Goal: Task Accomplishment & Management: Complete application form

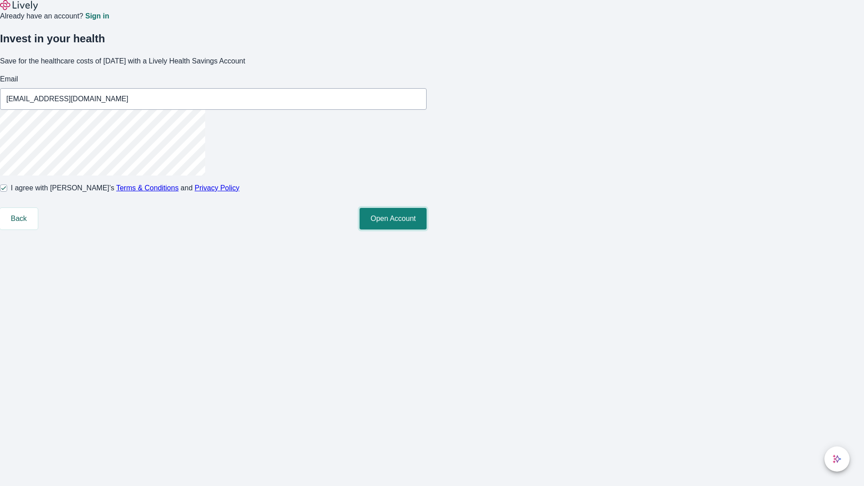
click at [427, 229] on button "Open Account" at bounding box center [393, 219] width 67 height 22
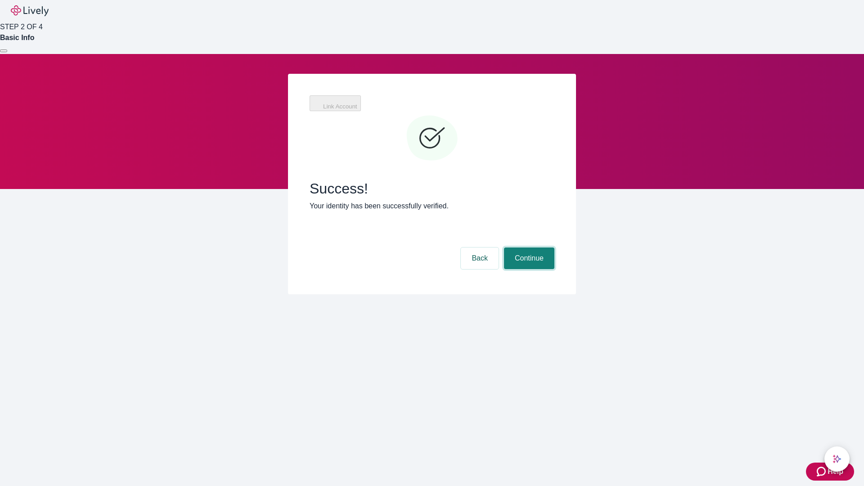
click at [528, 247] on button "Continue" at bounding box center [529, 258] width 50 height 22
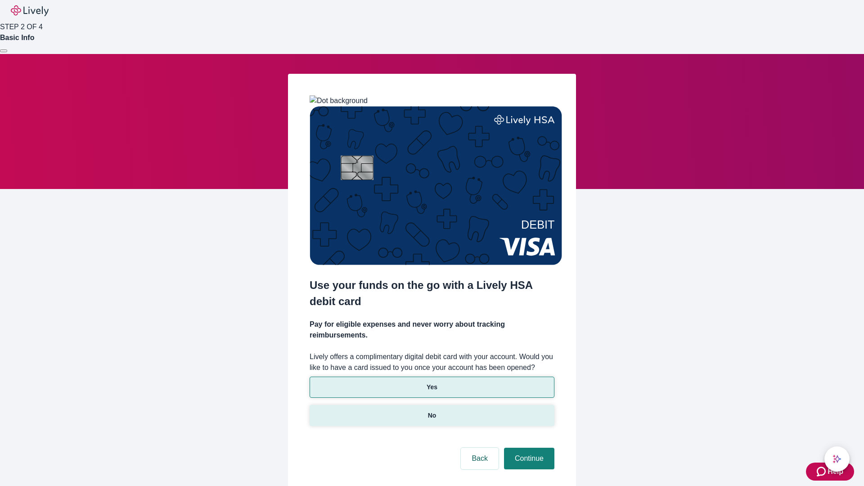
click at [432, 411] on p "No" at bounding box center [432, 415] width 9 height 9
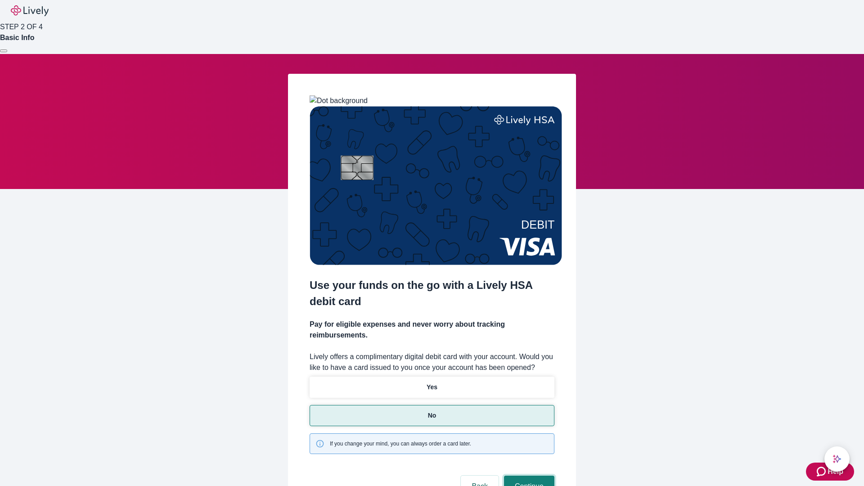
click at [528, 476] on button "Continue" at bounding box center [529, 487] width 50 height 22
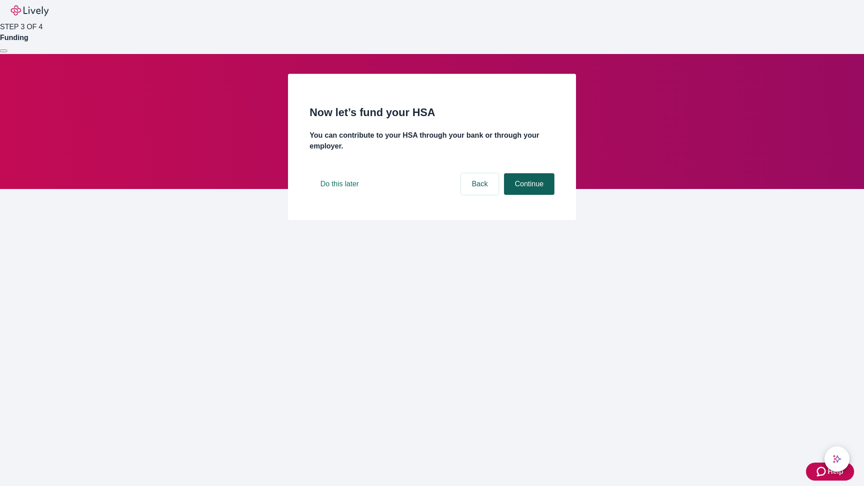
click at [528, 195] on button "Continue" at bounding box center [529, 184] width 50 height 22
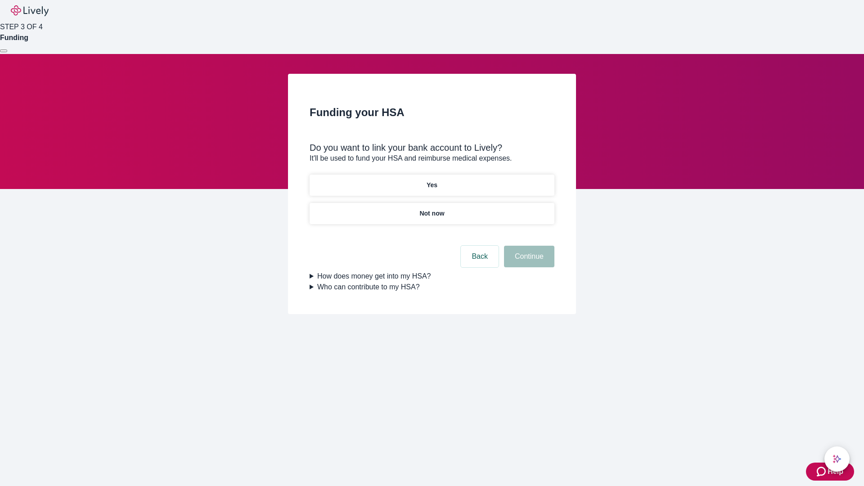
click at [432, 180] on p "Yes" at bounding box center [432, 184] width 11 height 9
click at [528, 246] on button "Continue" at bounding box center [529, 257] width 50 height 22
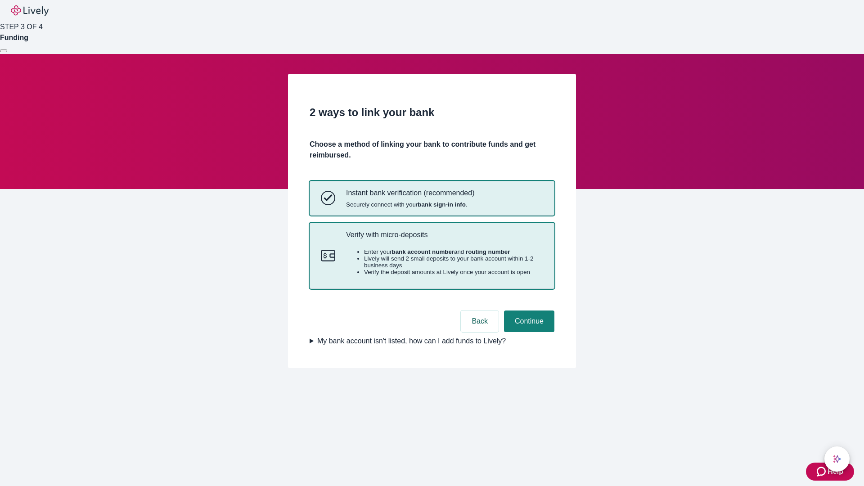
click at [444, 239] on p "Verify with micro-deposits" at bounding box center [444, 234] width 197 height 9
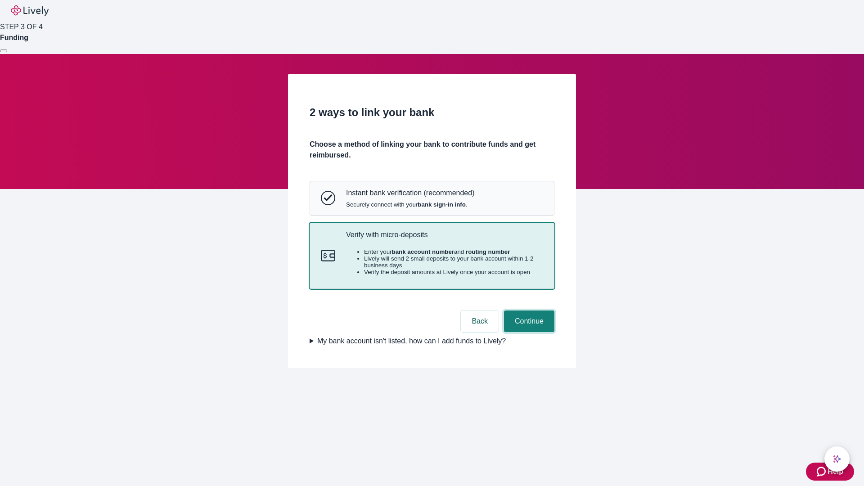
click at [528, 332] on button "Continue" at bounding box center [529, 321] width 50 height 22
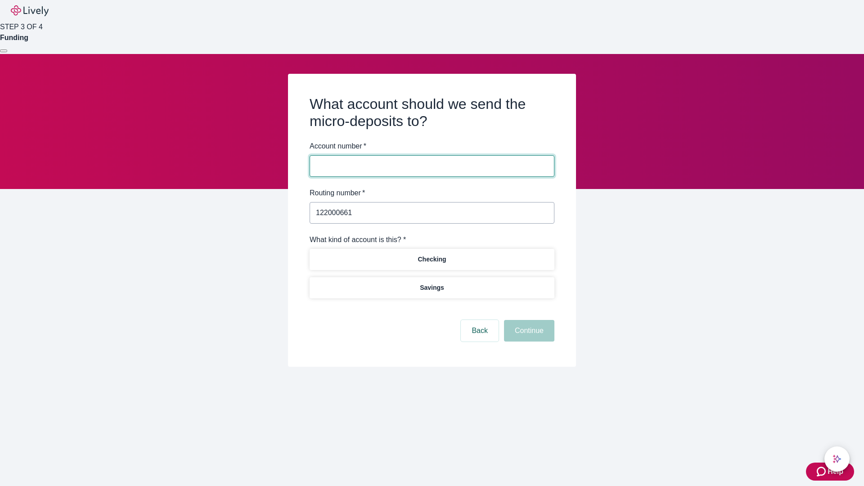
type input "122000661"
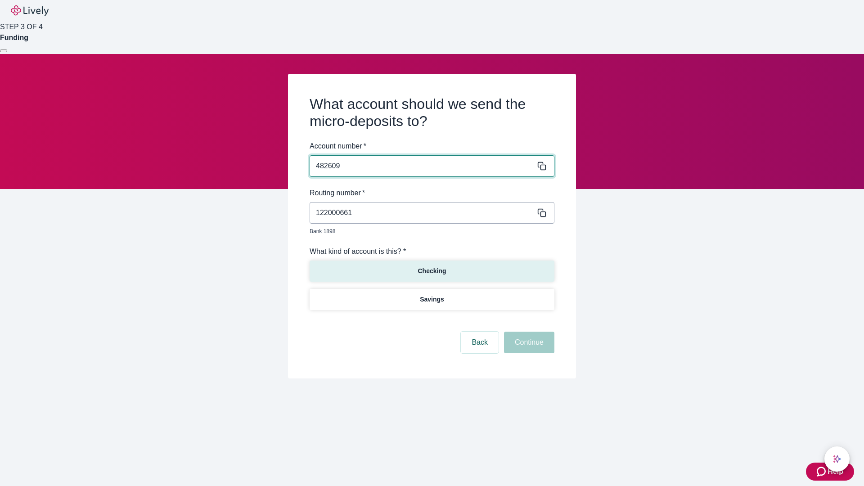
type input "482609"
click at [432, 266] on p "Checking" at bounding box center [432, 270] width 28 height 9
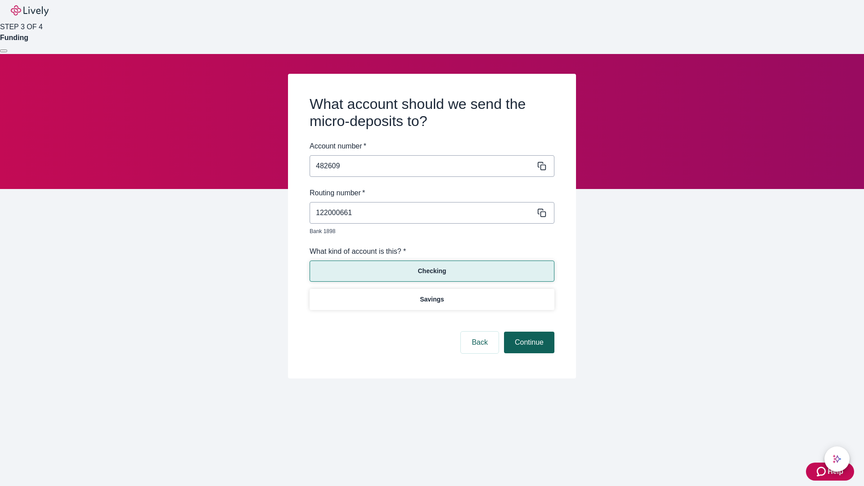
click at [528, 332] on button "Continue" at bounding box center [529, 343] width 50 height 22
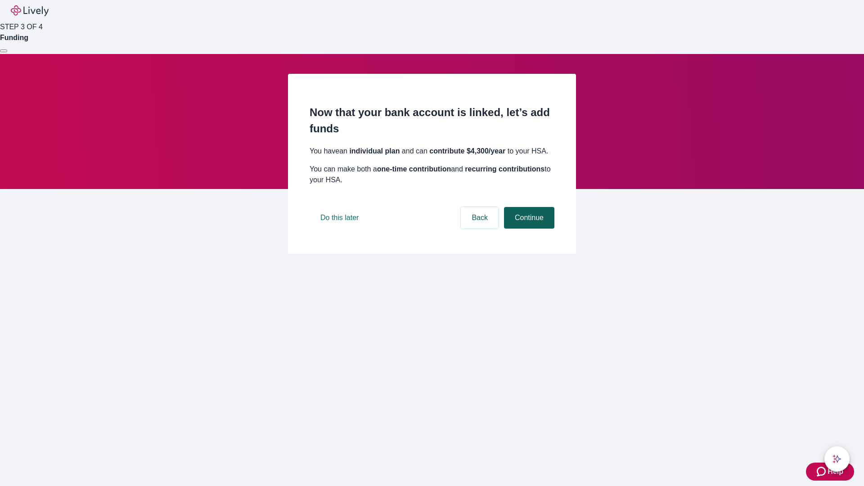
click at [528, 229] on button "Continue" at bounding box center [529, 218] width 50 height 22
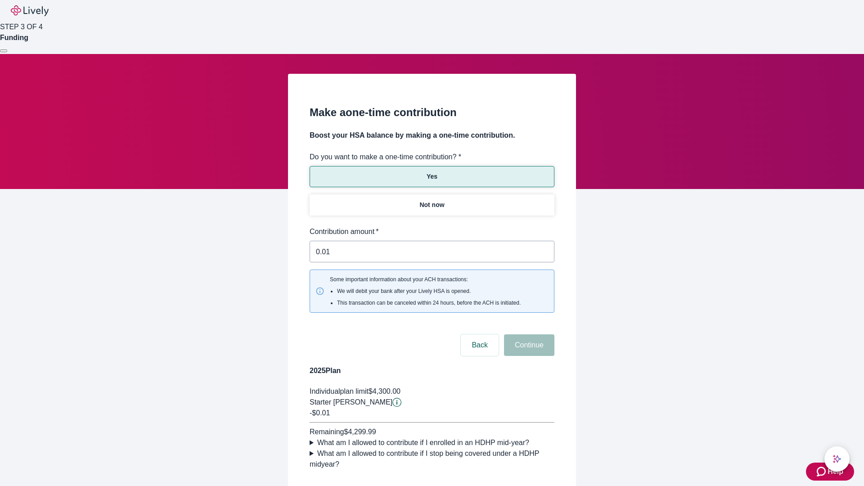
type input "0.01"
click at [528, 334] on button "Continue" at bounding box center [529, 345] width 50 height 22
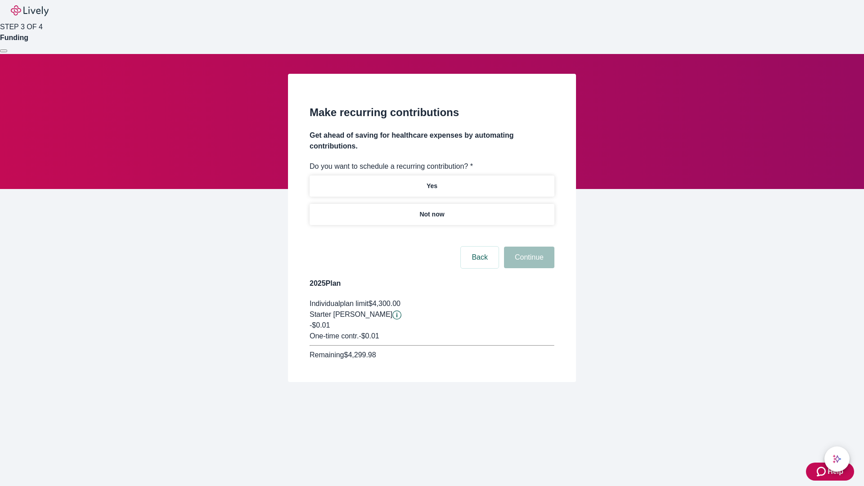
click at [432, 210] on p "Not now" at bounding box center [431, 214] width 25 height 9
click at [528, 247] on button "Continue" at bounding box center [529, 258] width 50 height 22
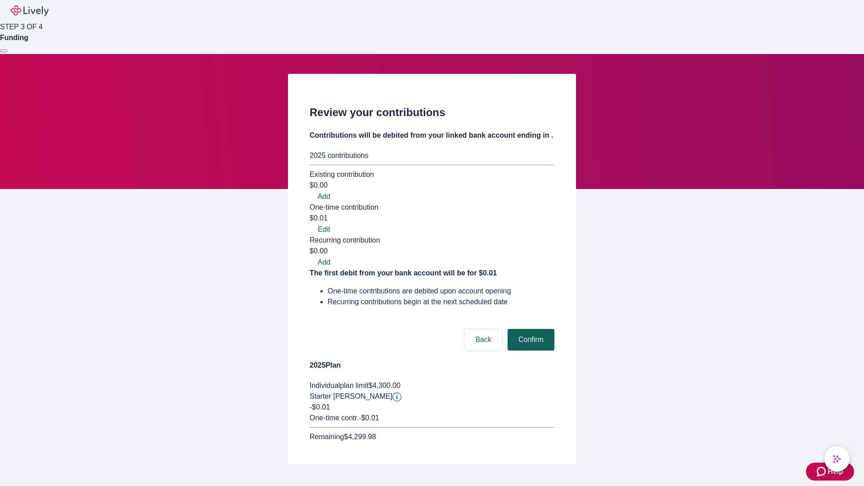
click at [530, 329] on button "Confirm" at bounding box center [531, 340] width 47 height 22
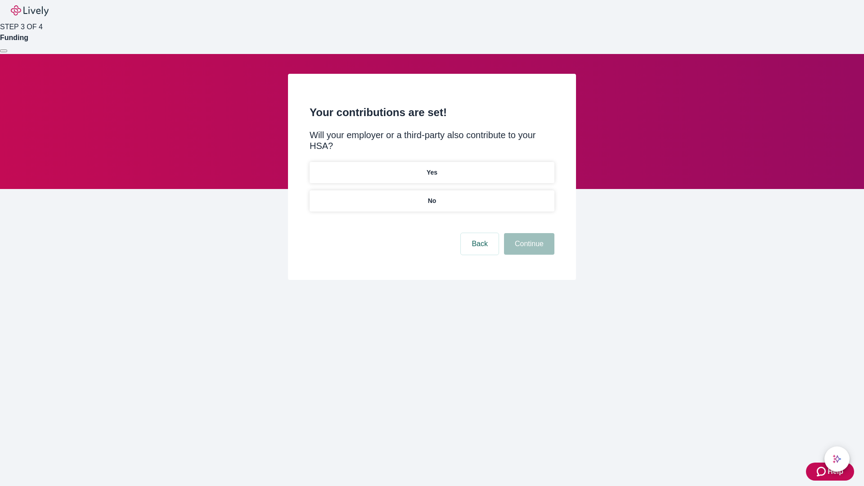
click at [432, 196] on p "No" at bounding box center [432, 200] width 9 height 9
click at [528, 233] on button "Continue" at bounding box center [529, 244] width 50 height 22
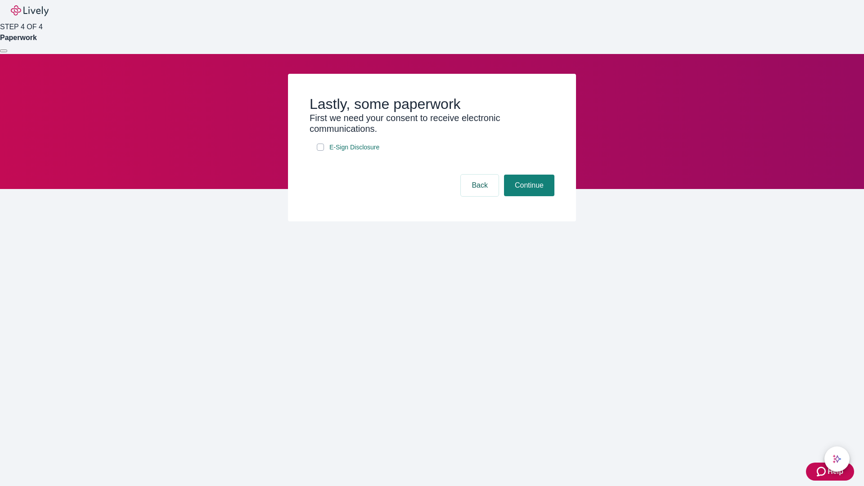
click at [320, 151] on input "E-Sign Disclosure" at bounding box center [320, 147] width 7 height 7
checkbox input "true"
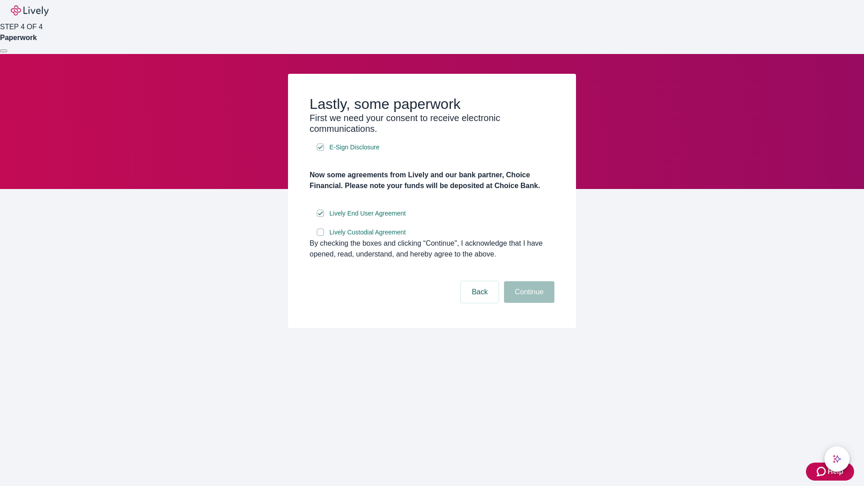
click at [320, 236] on input "Lively Custodial Agreement" at bounding box center [320, 232] width 7 height 7
checkbox input "true"
click at [528, 303] on button "Continue" at bounding box center [529, 292] width 50 height 22
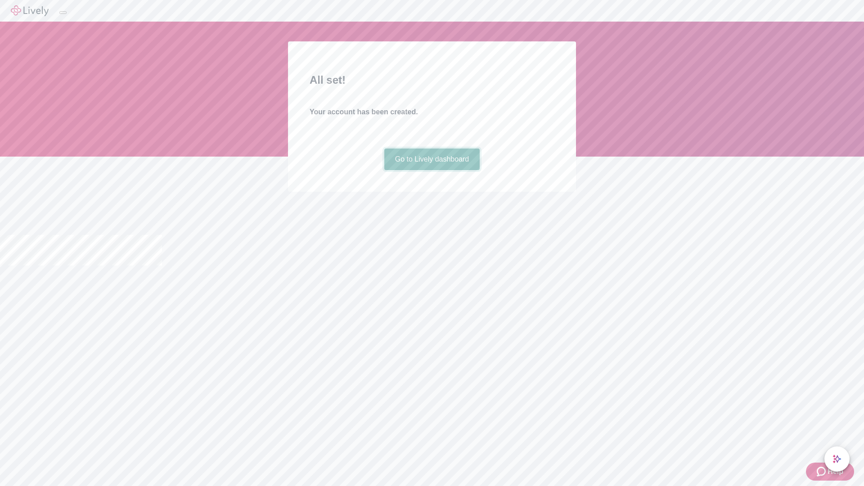
click at [432, 170] on link "Go to Lively dashboard" at bounding box center [432, 159] width 96 height 22
